Goal: Task Accomplishment & Management: Complete application form

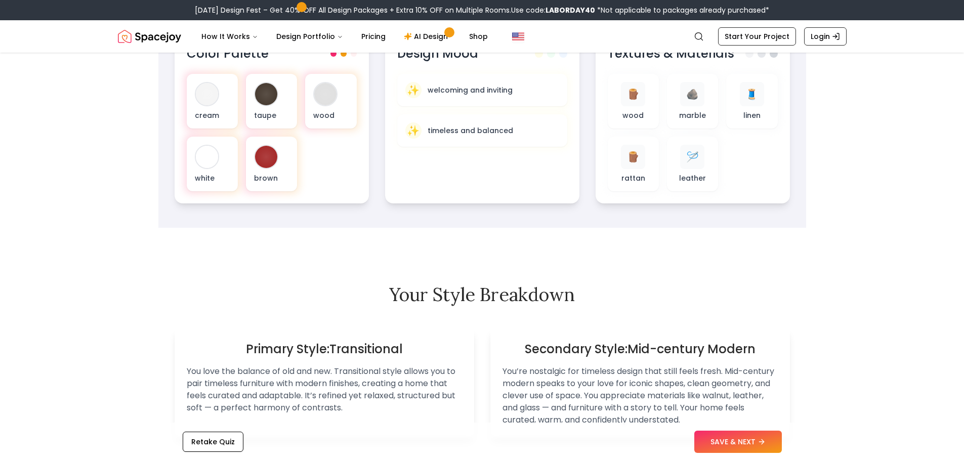
scroll to position [405, 0]
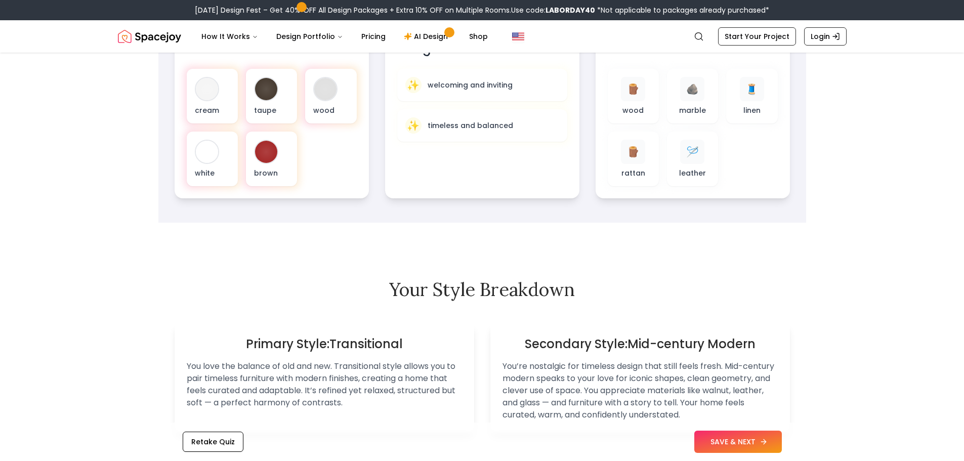
click at [746, 448] on button "SAVE & NEXT" at bounding box center [738, 441] width 88 height 22
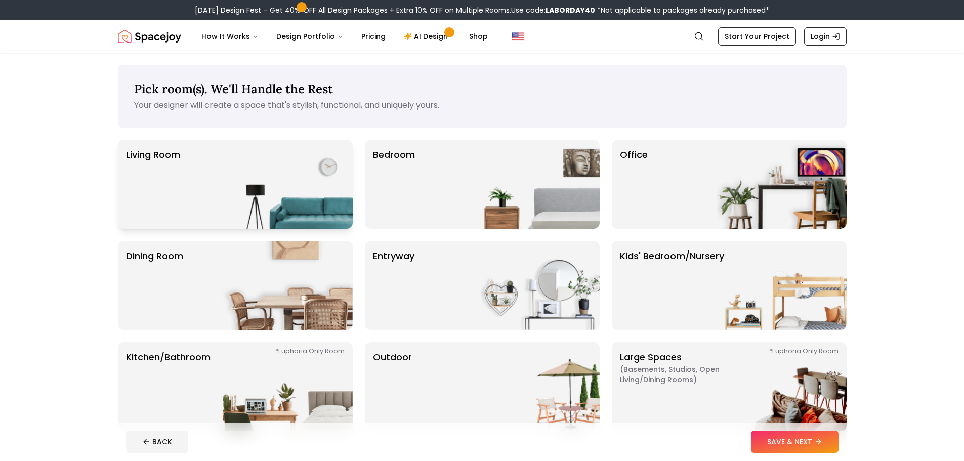
click at [193, 219] on div "Living Room" at bounding box center [235, 184] width 235 height 89
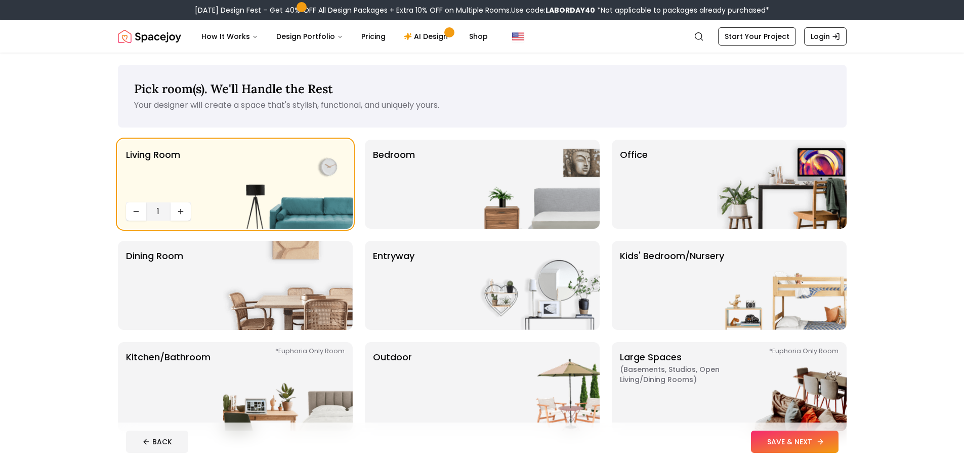
click at [786, 441] on button "SAVE & NEXT" at bounding box center [795, 441] width 88 height 22
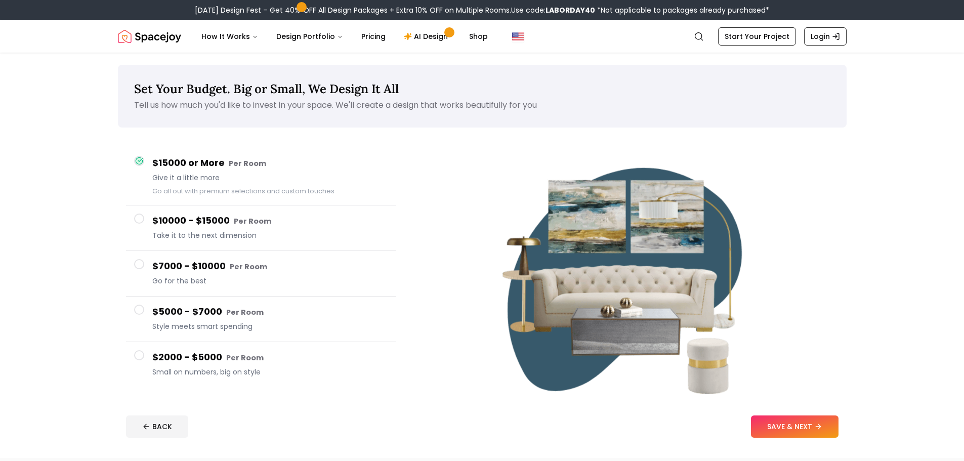
click at [141, 263] on span at bounding box center [139, 264] width 10 height 10
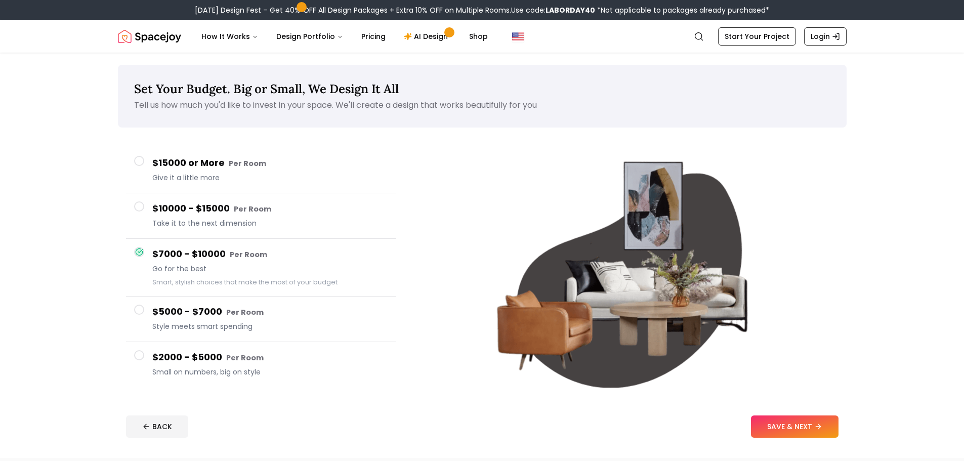
click at [146, 213] on button "$10000 - $15000 Per Room Take it to the next dimension" at bounding box center [261, 216] width 270 height 46
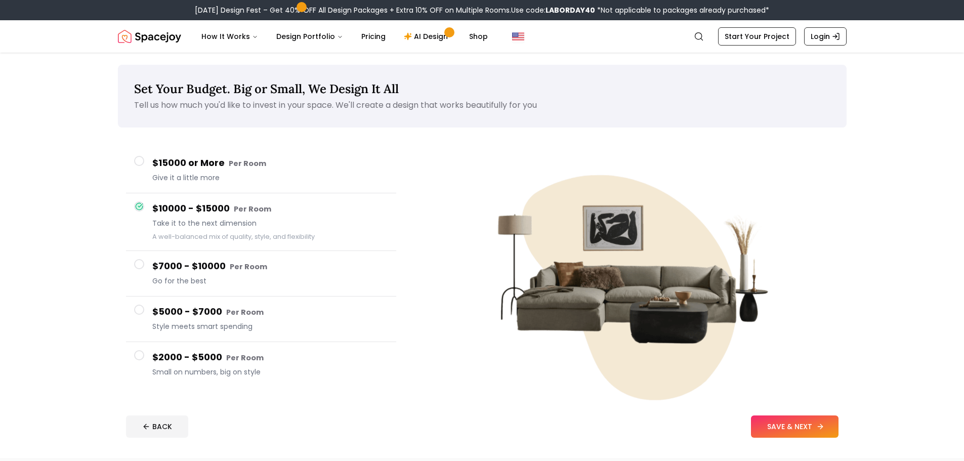
click at [783, 417] on button "SAVE & NEXT" at bounding box center [795, 426] width 88 height 22
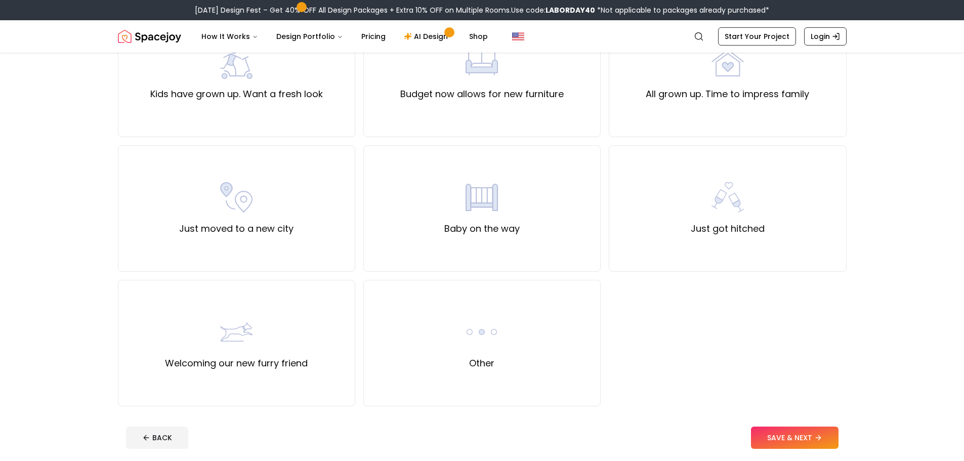
scroll to position [303, 0]
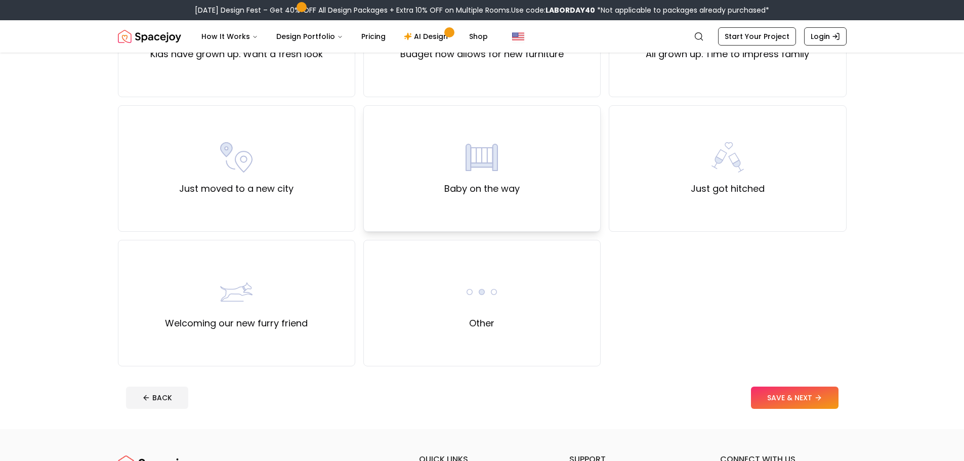
click at [535, 221] on div "Baby on the way" at bounding box center [481, 168] width 237 height 126
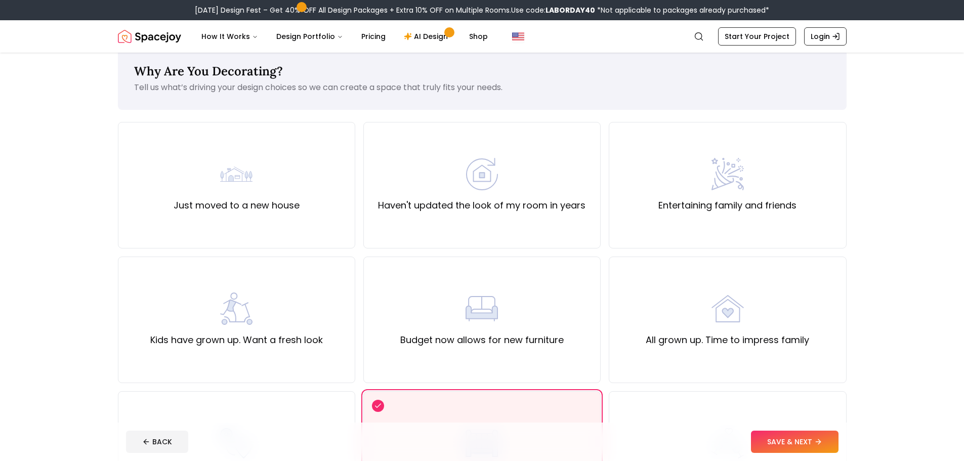
scroll to position [0, 0]
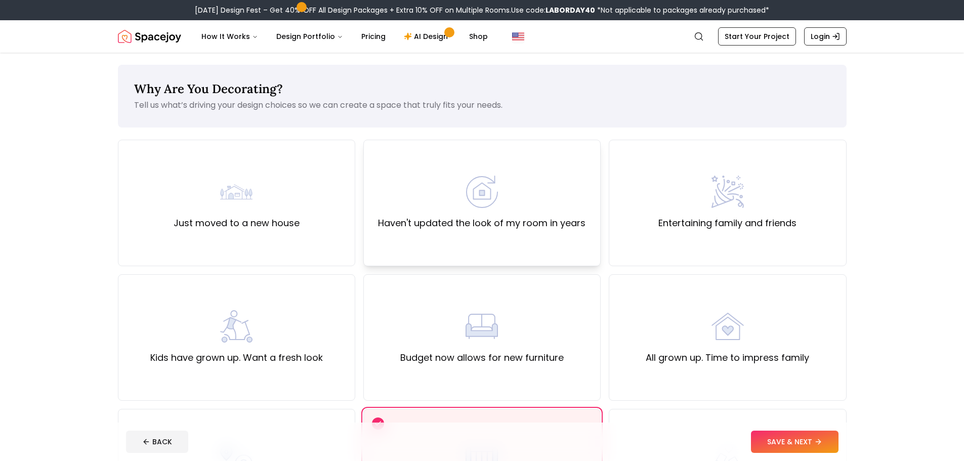
click at [535, 245] on div "Haven't updated the look of my room in years" at bounding box center [481, 203] width 237 height 126
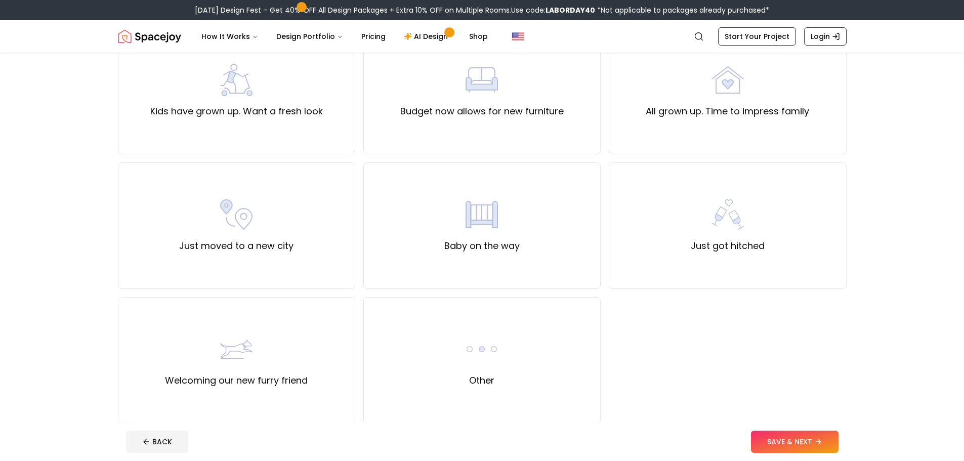
scroll to position [303, 0]
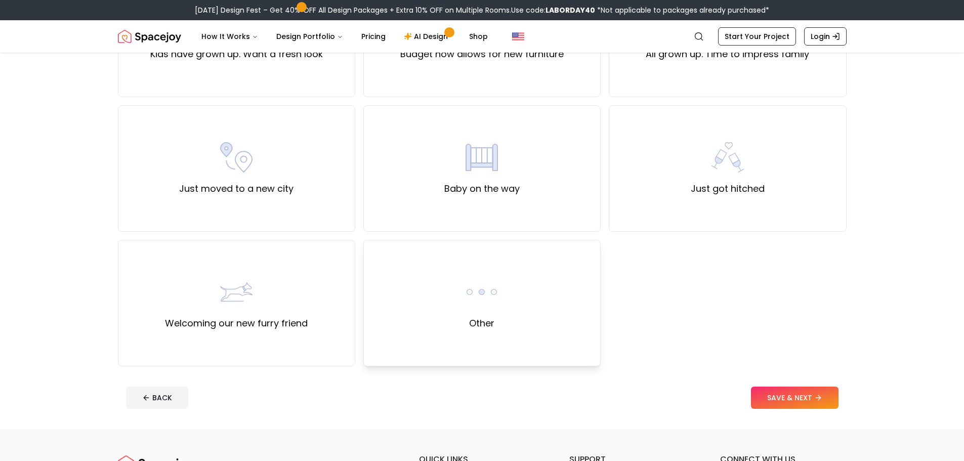
click at [523, 294] on div "Other" at bounding box center [481, 303] width 237 height 126
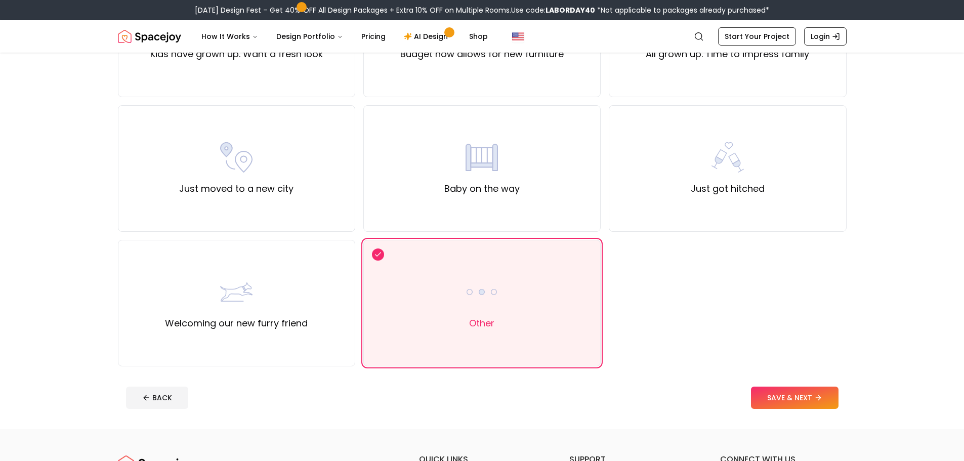
click at [798, 410] on footer "BACK SAVE & NEXT" at bounding box center [482, 397] width 728 height 38
click at [798, 400] on button "SAVE & NEXT" at bounding box center [795, 397] width 88 height 22
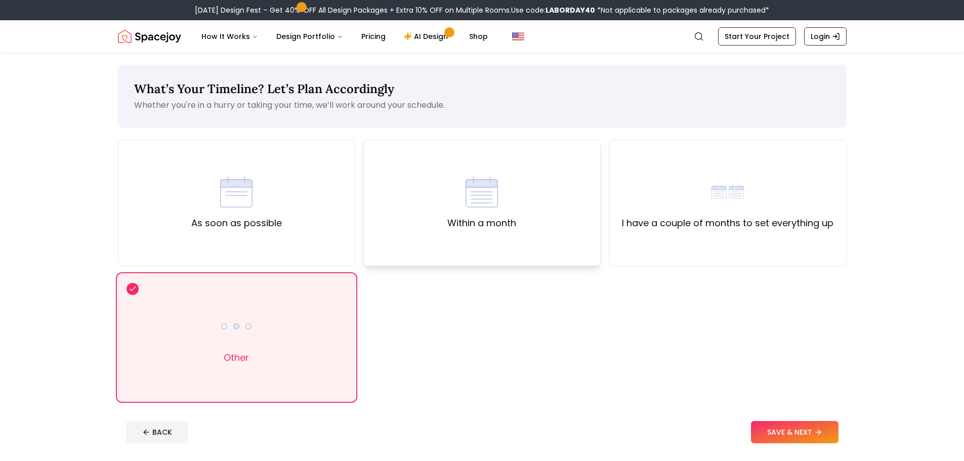
click at [460, 237] on div "Within a month" at bounding box center [481, 203] width 237 height 126
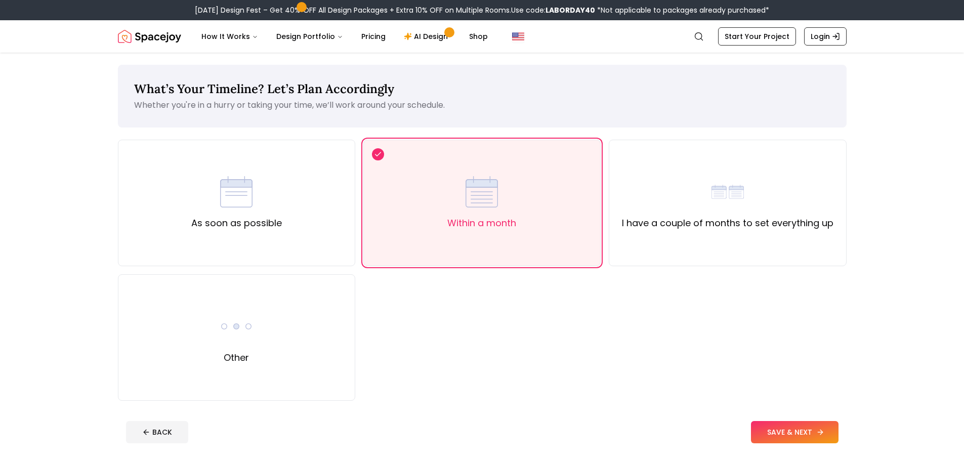
click at [787, 438] on button "SAVE & NEXT" at bounding box center [795, 432] width 88 height 22
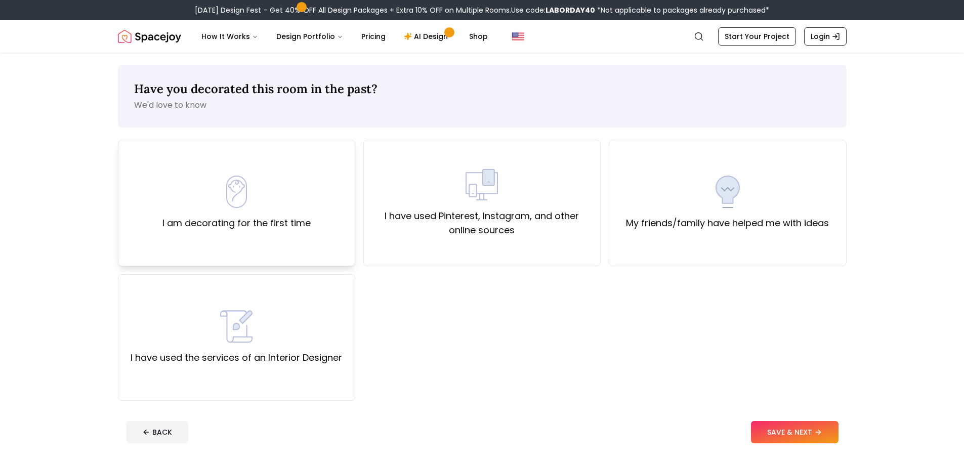
click at [289, 242] on div "I am decorating for the first time" at bounding box center [236, 203] width 237 height 126
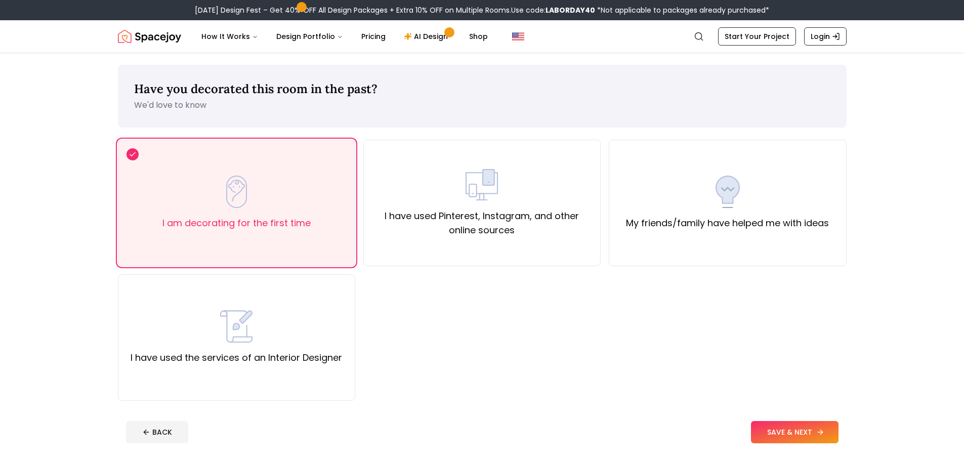
click at [772, 429] on button "SAVE & NEXT" at bounding box center [795, 432] width 88 height 22
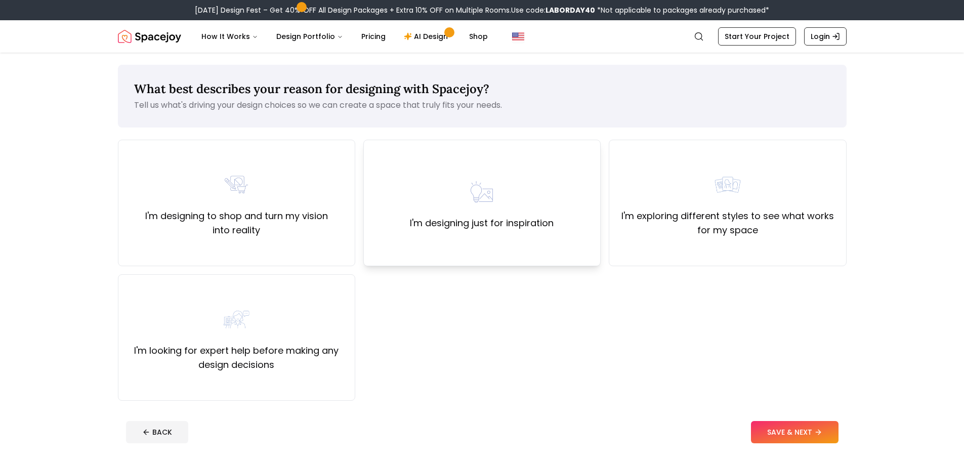
click at [426, 239] on div "I'm designing just for inspiration" at bounding box center [481, 203] width 237 height 126
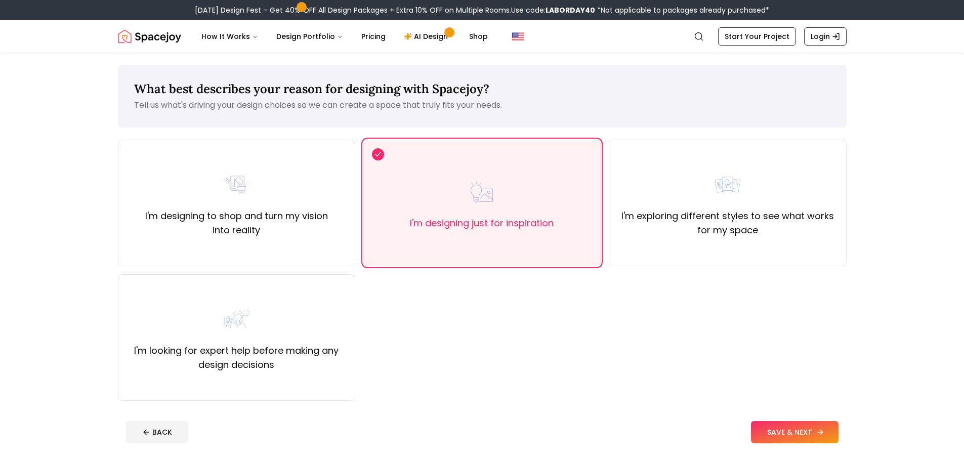
click at [787, 421] on button "SAVE & NEXT" at bounding box center [795, 432] width 88 height 22
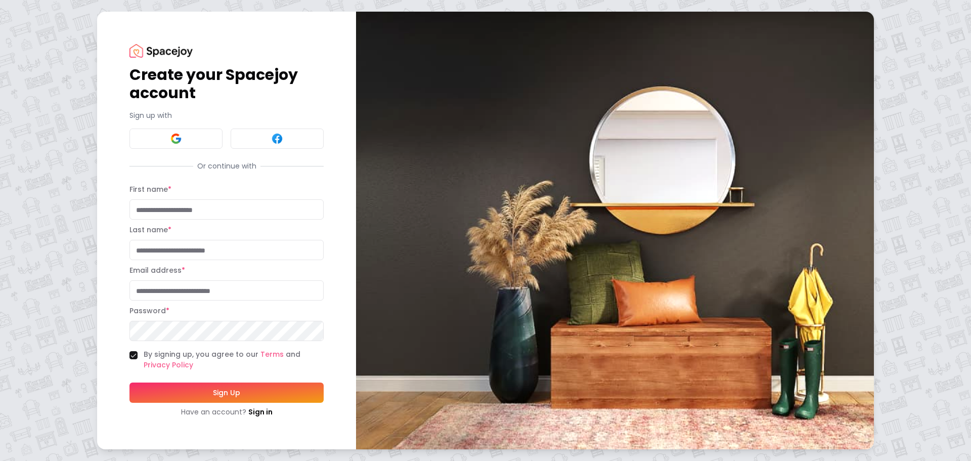
click at [187, 207] on input "First name *" at bounding box center [226, 209] width 194 height 20
type input "****"
type input "********"
type input "**********"
click at [191, 388] on button "Sign Up" at bounding box center [226, 392] width 194 height 20
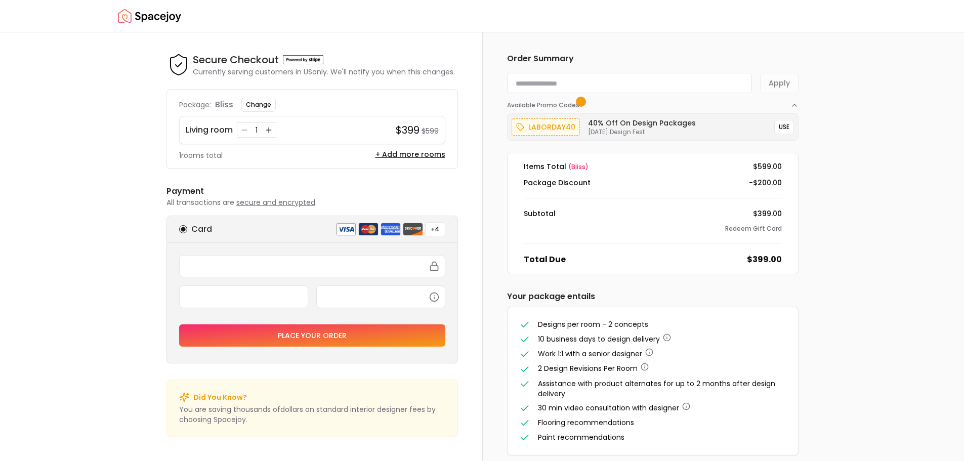
click at [175, 11] on img "Spacejoy" at bounding box center [149, 16] width 63 height 20
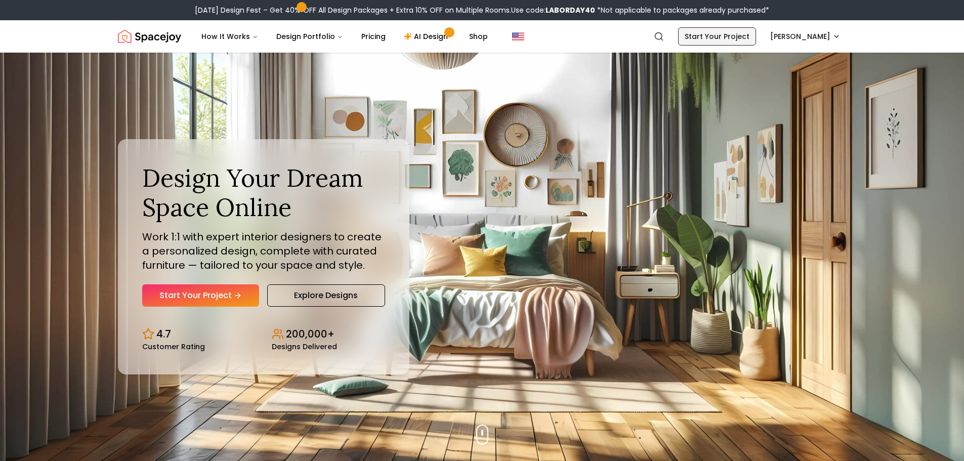
click at [707, 41] on link "Start Your Project" at bounding box center [717, 36] width 78 height 18
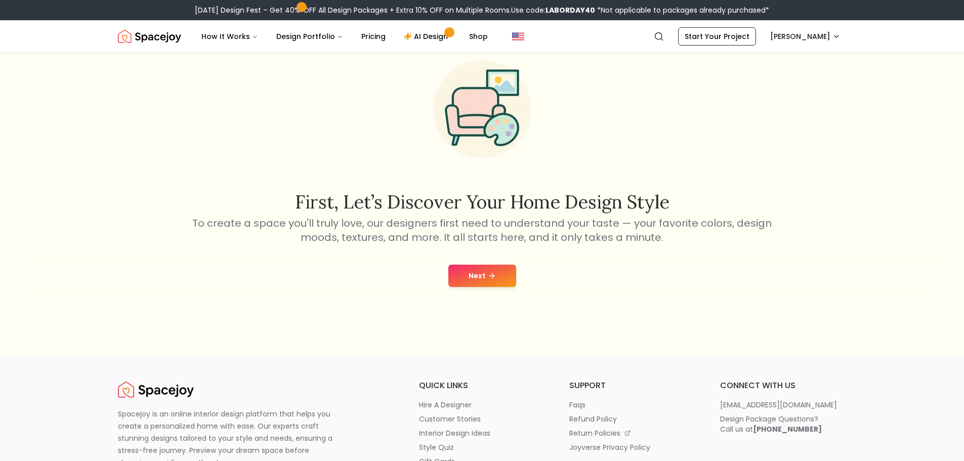
scroll to position [202, 0]
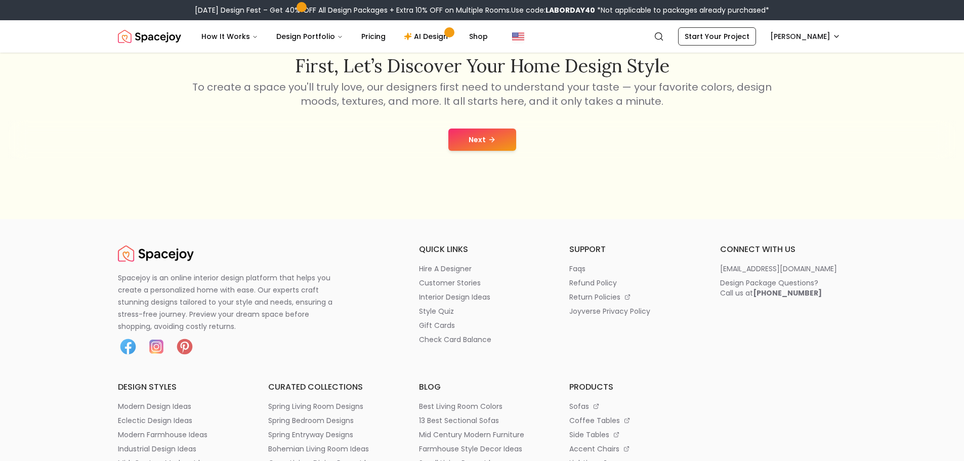
click at [484, 126] on div "Next" at bounding box center [481, 139] width 947 height 38
click at [486, 137] on button "Next" at bounding box center [482, 139] width 68 height 22
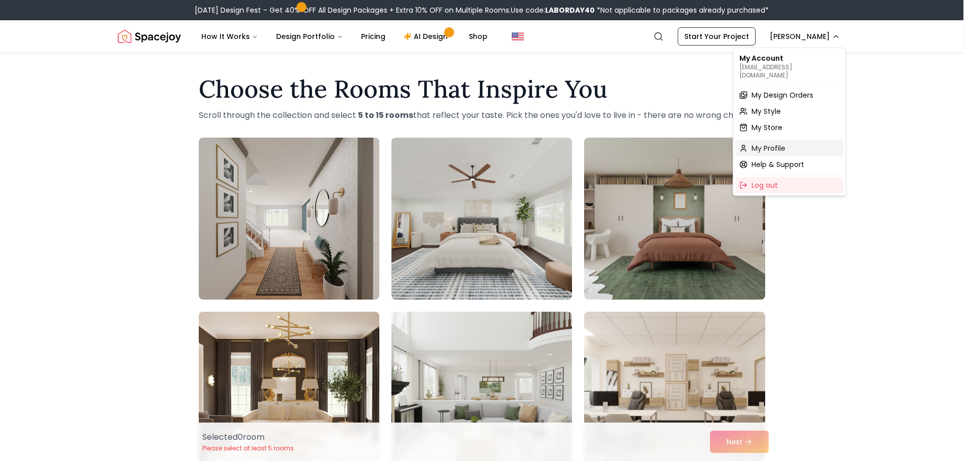
click at [777, 143] on span "My Profile" at bounding box center [769, 148] width 34 height 10
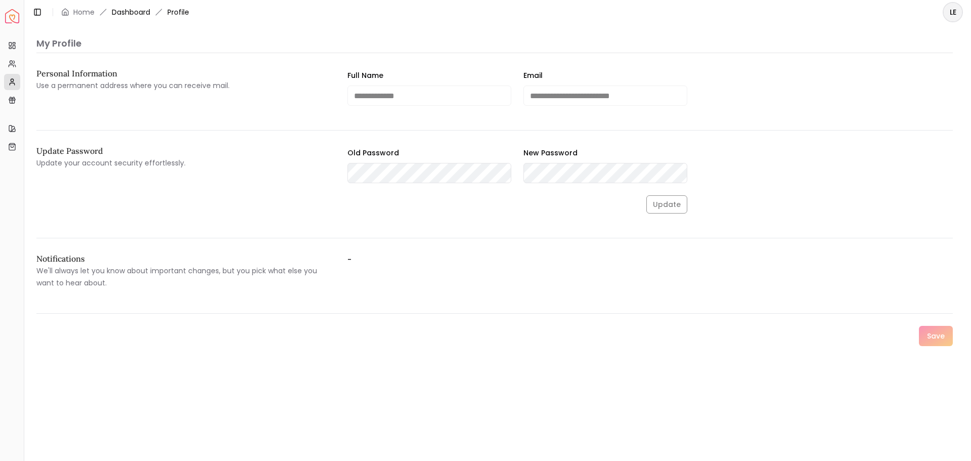
click at [119, 11] on link "Dashboard" at bounding box center [131, 12] width 38 height 10
